Goal: Transaction & Acquisition: Book appointment/travel/reservation

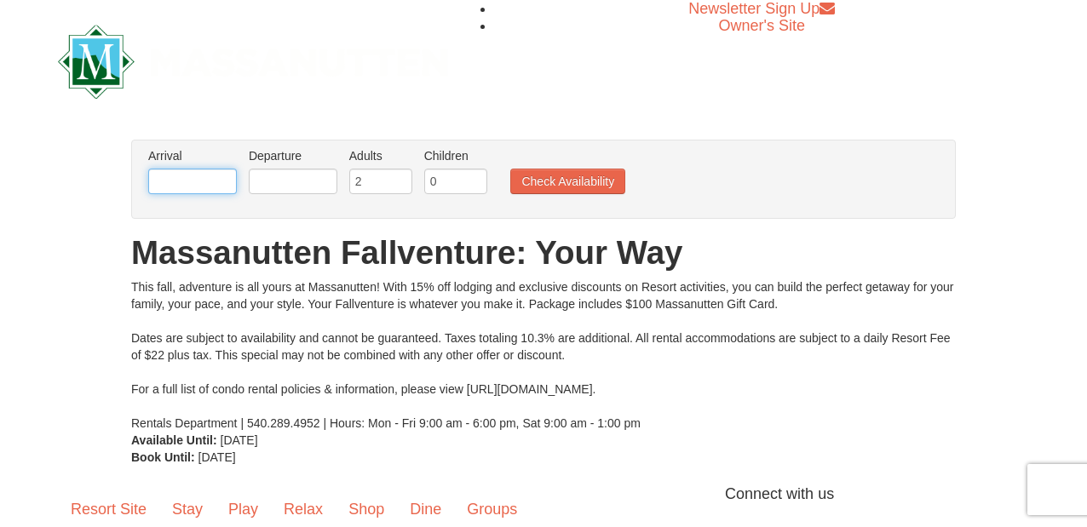
click at [218, 175] on input "text" at bounding box center [192, 182] width 89 height 26
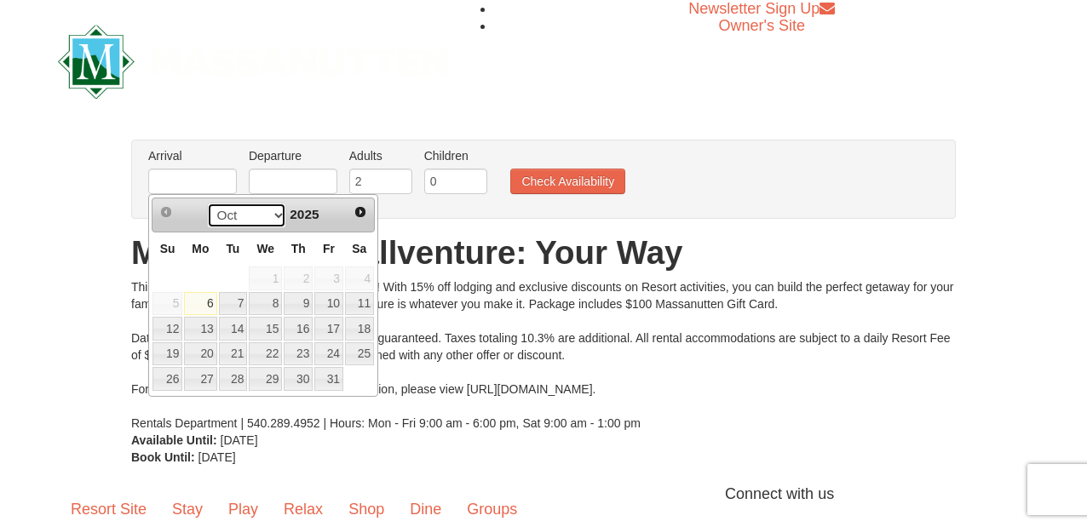
click at [273, 218] on select "Oct Nov Dec" at bounding box center [246, 216] width 79 height 26
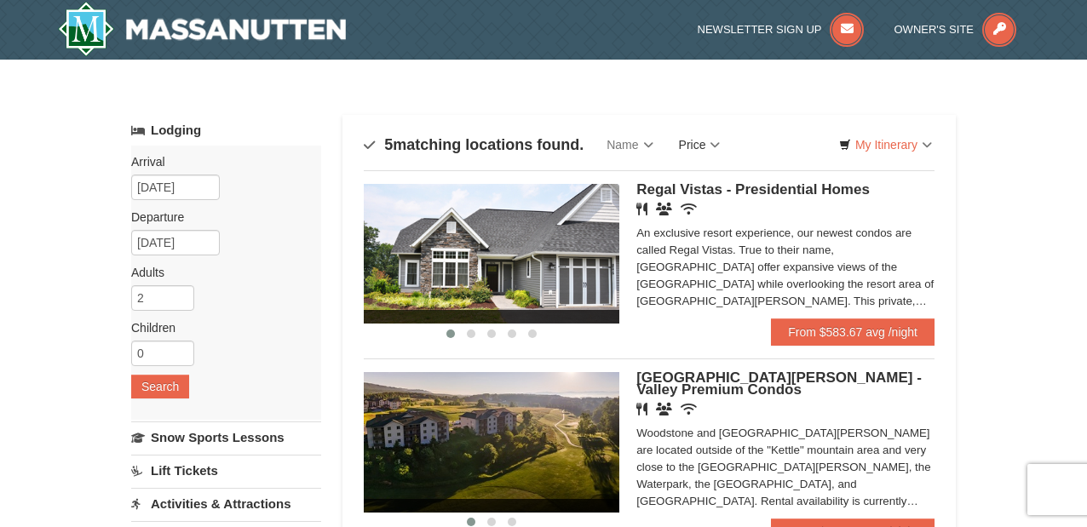
click at [719, 148] on link "Price" at bounding box center [699, 145] width 67 height 34
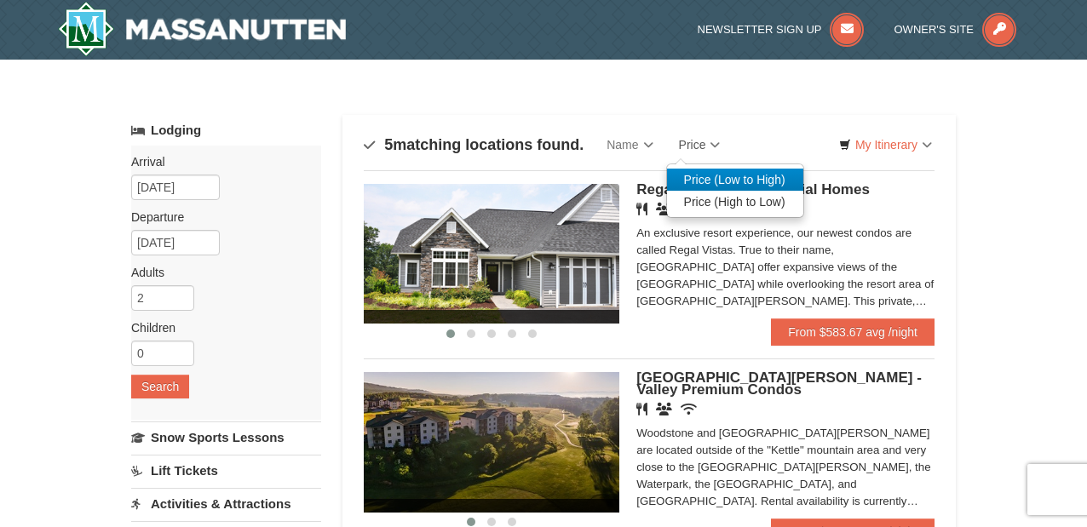
click at [726, 177] on link "Price (Low to High)" at bounding box center [735, 180] width 136 height 22
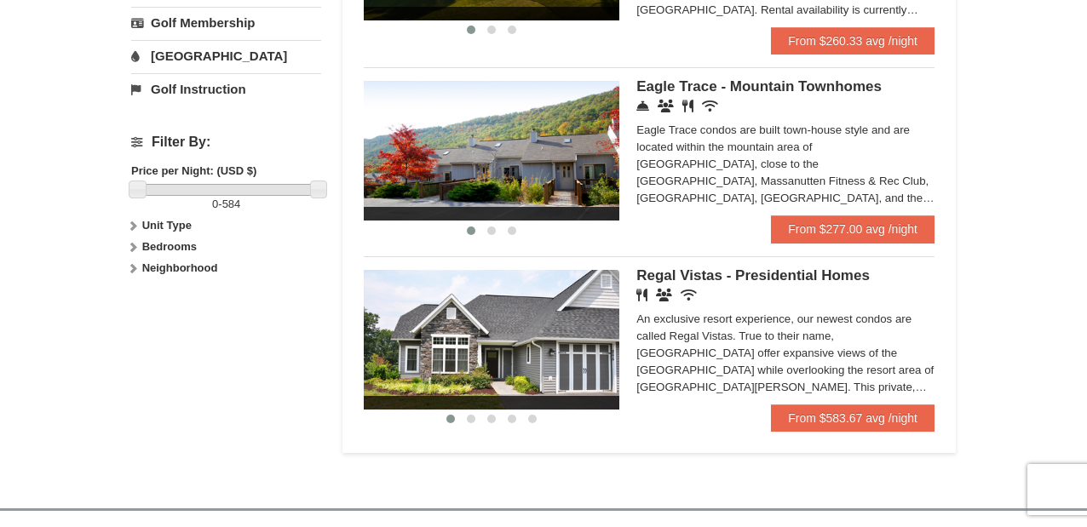
scroll to position [681, 0]
